Goal: Information Seeking & Learning: Learn about a topic

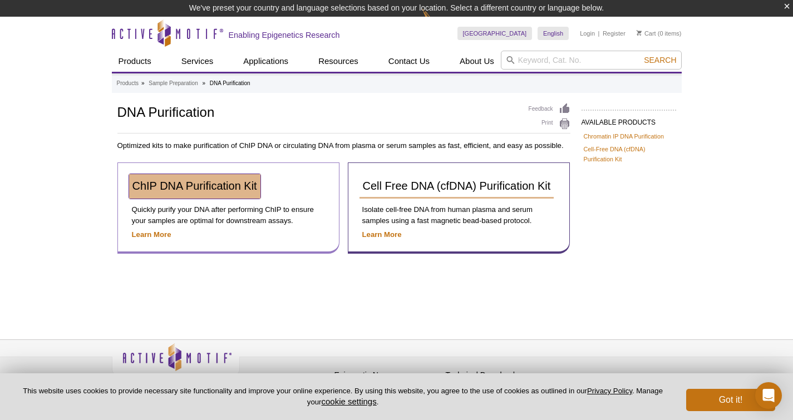
click at [171, 183] on span "ChIP DNA Purification Kit" at bounding box center [195, 186] width 125 height 12
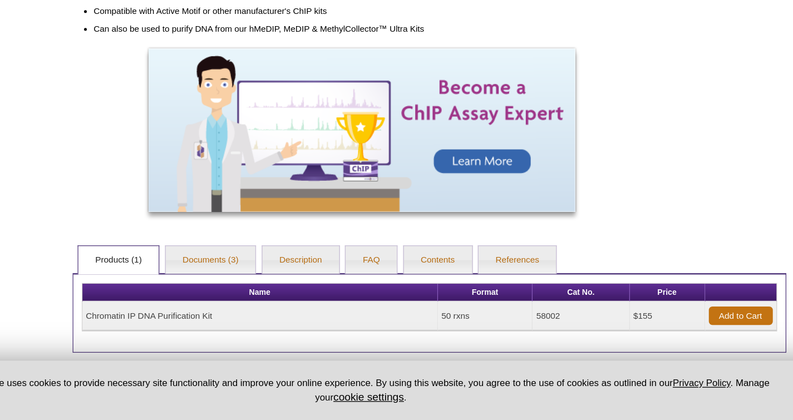
scroll to position [373, 0]
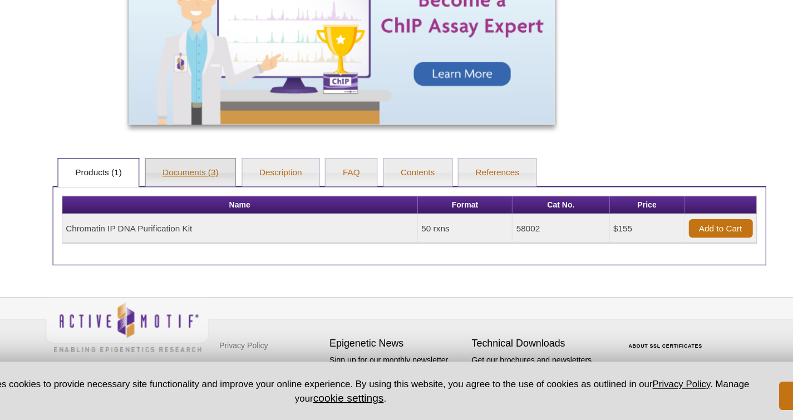
click at [232, 232] on link "Documents (3)" at bounding box center [225, 225] width 71 height 22
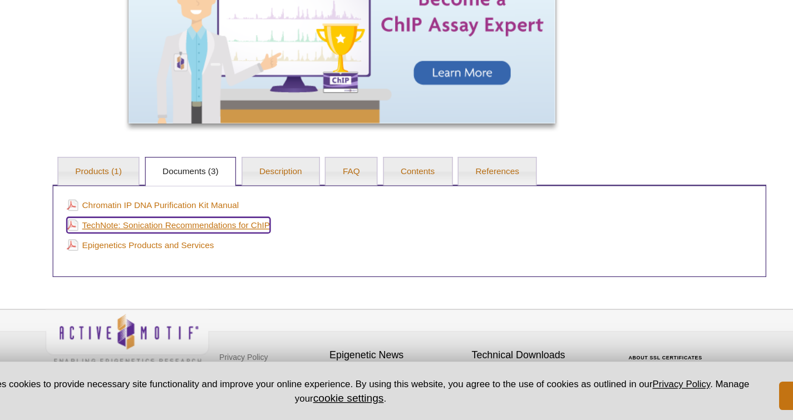
click at [243, 266] on link "TechNote: Sonication Recommendations for ChIP" at bounding box center [208, 267] width 159 height 12
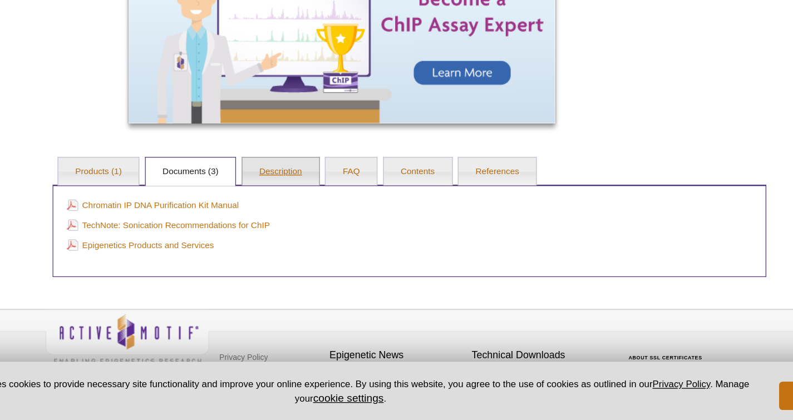
click at [288, 229] on link "Description" at bounding box center [296, 225] width 60 height 22
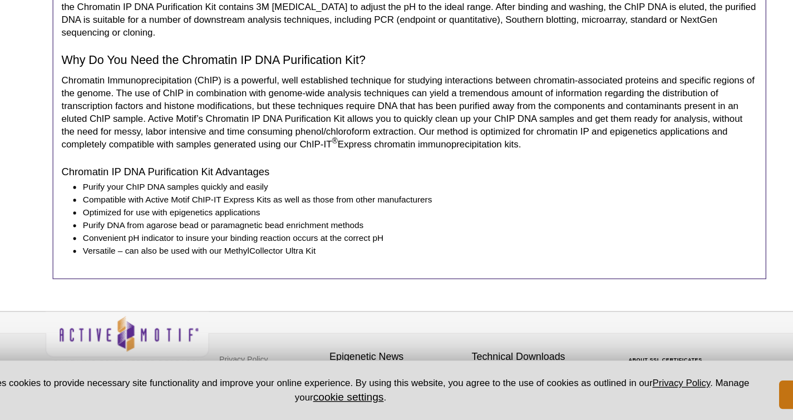
scroll to position [668, 0]
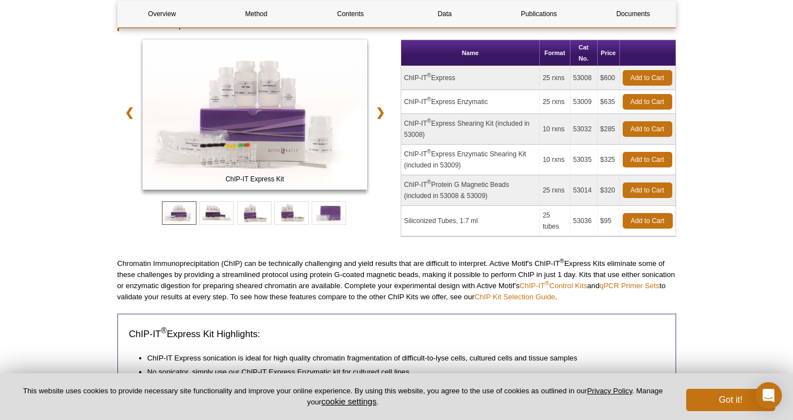
scroll to position [155, 0]
